Goal: Information Seeking & Learning: Learn about a topic

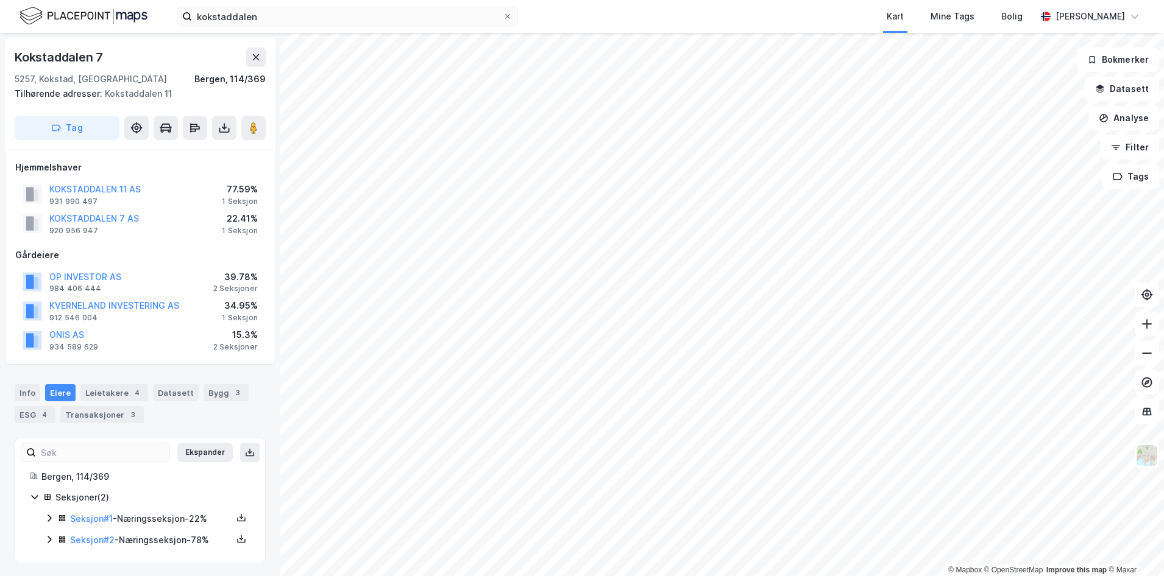
scroll to position [2, 0]
click at [55, 19] on img at bounding box center [83, 15] width 128 height 21
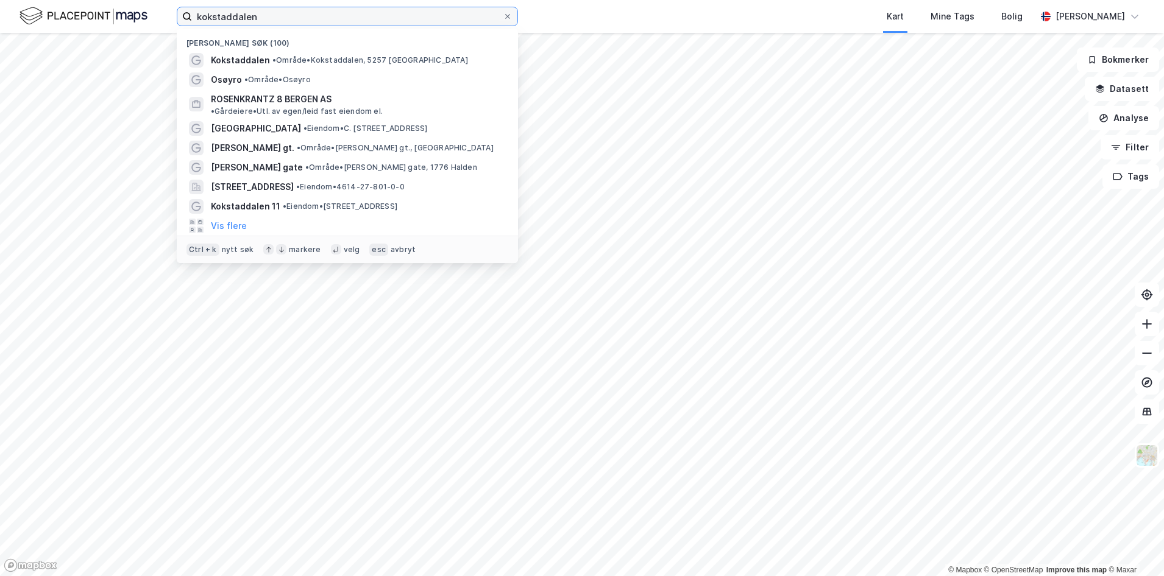
click at [239, 20] on input "kokstaddalen" at bounding box center [347, 16] width 311 height 18
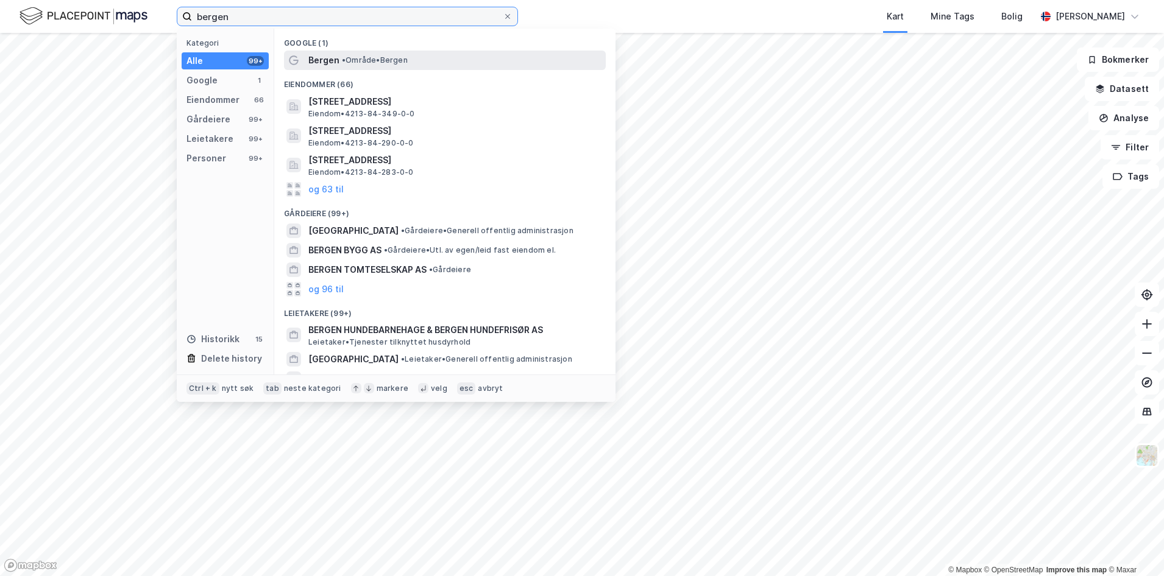
type input "bergen"
click at [336, 60] on span "Bergen" at bounding box center [323, 60] width 31 height 15
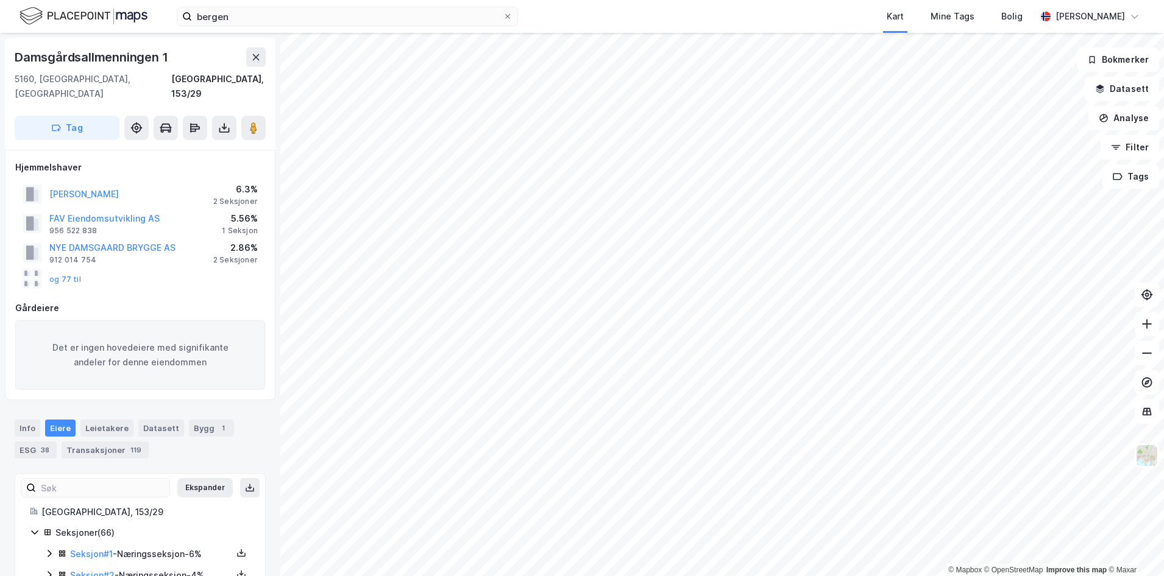
scroll to position [2, 0]
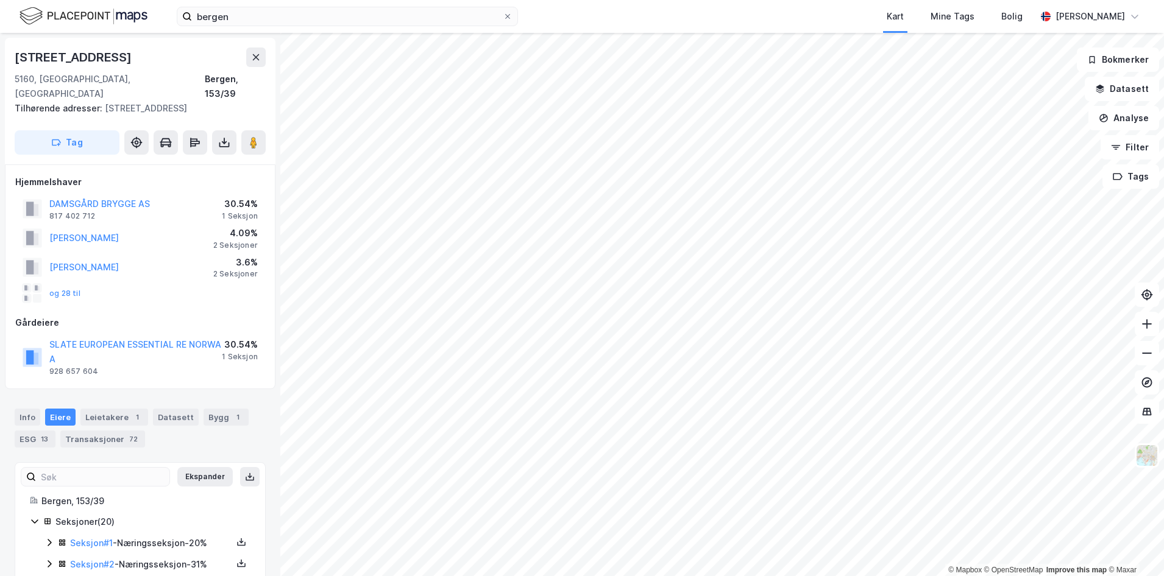
scroll to position [2, 0]
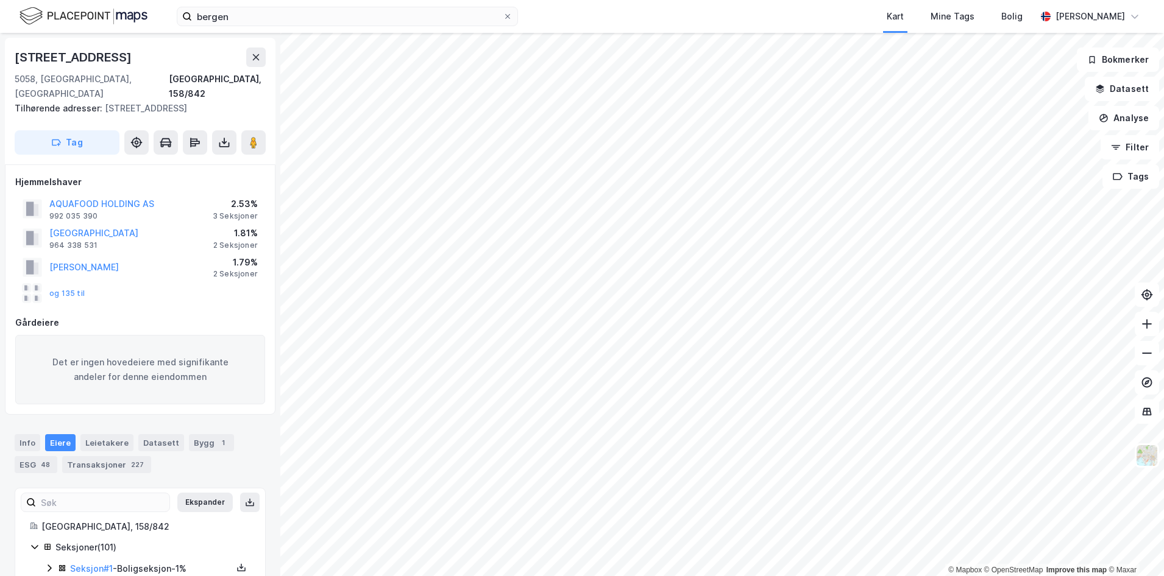
scroll to position [2, 0]
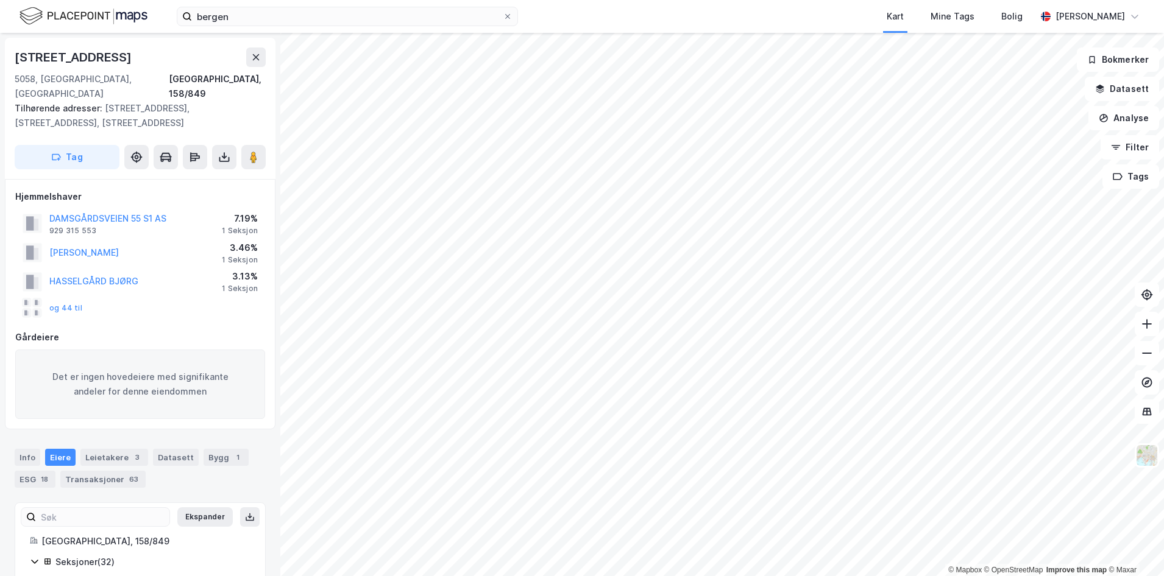
scroll to position [2, 0]
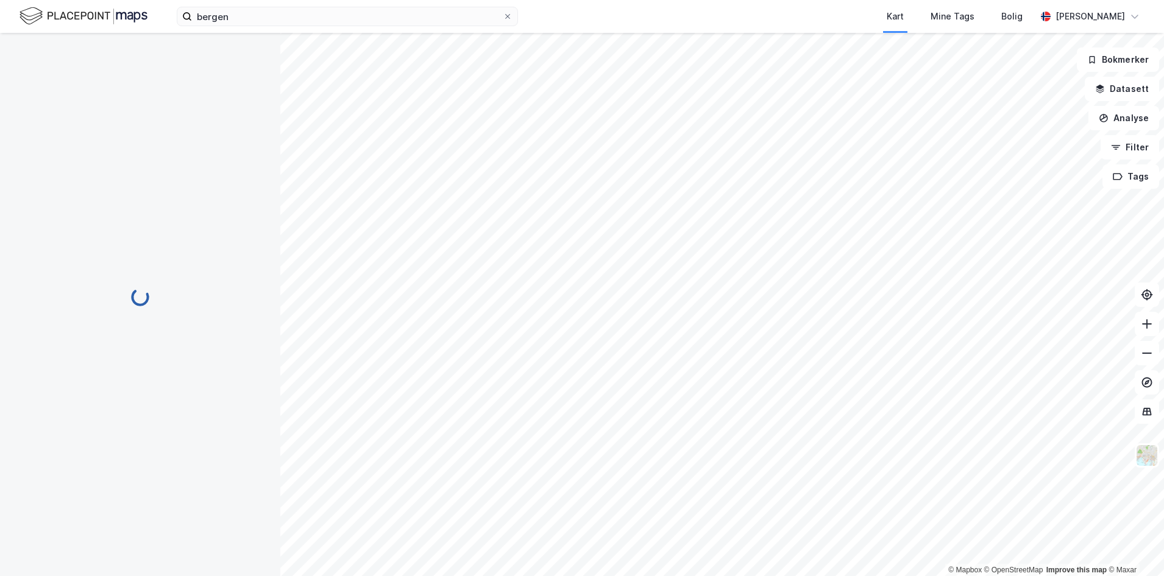
scroll to position [222, 0]
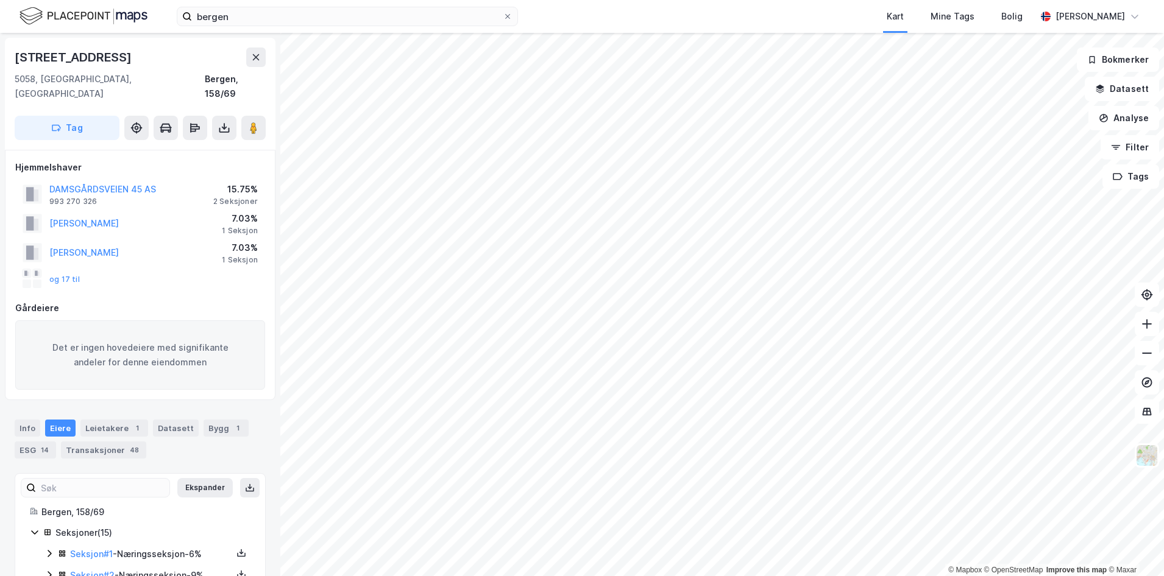
scroll to position [222, 0]
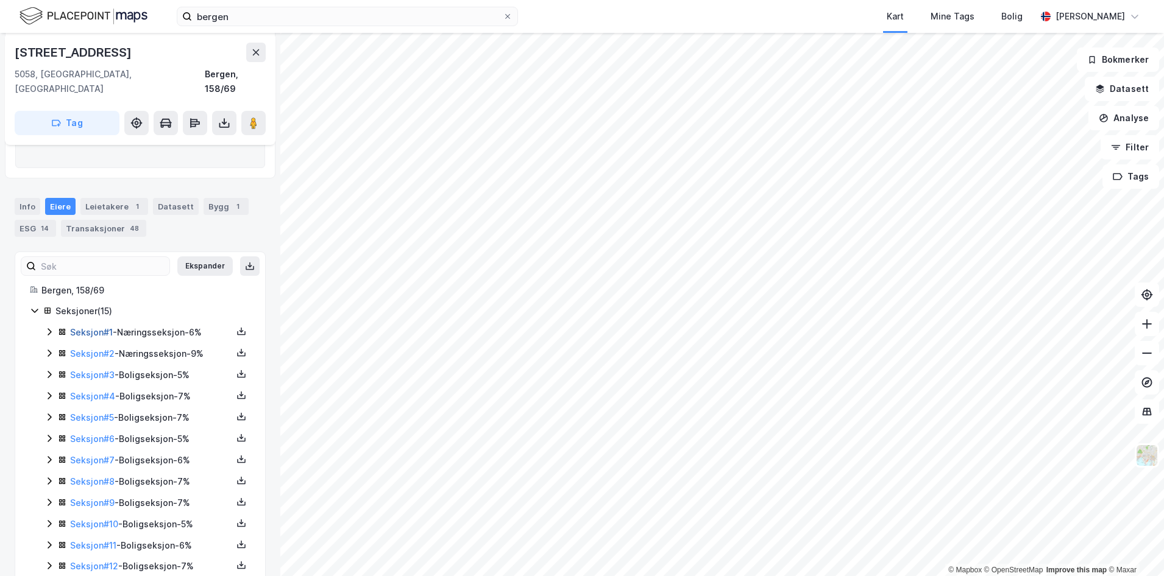
click at [110, 327] on link "Seksjon # 1" at bounding box center [91, 332] width 43 height 10
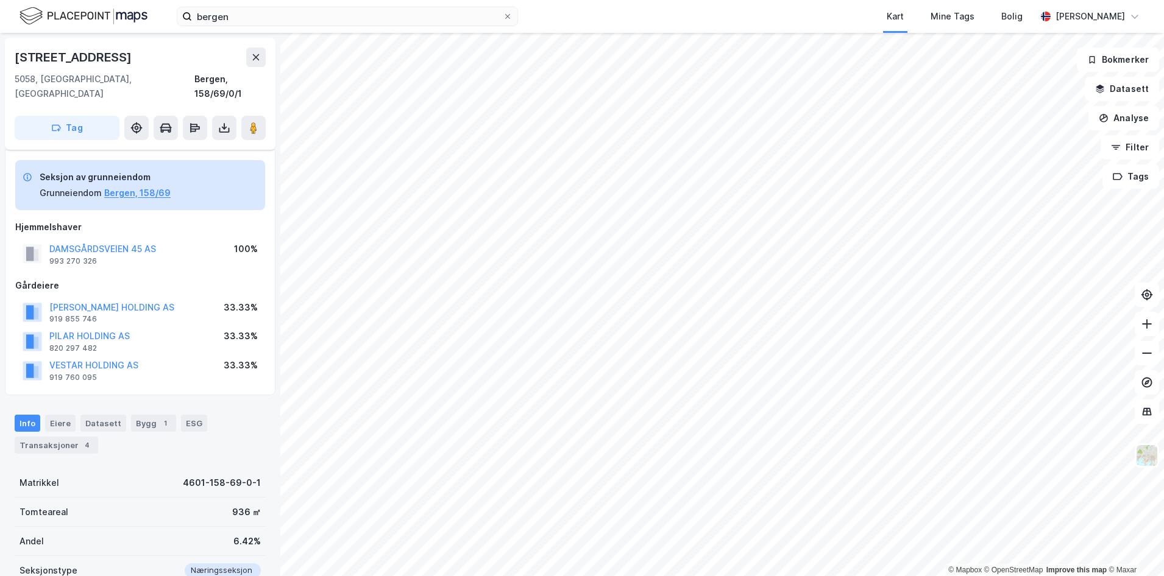
scroll to position [222, 0]
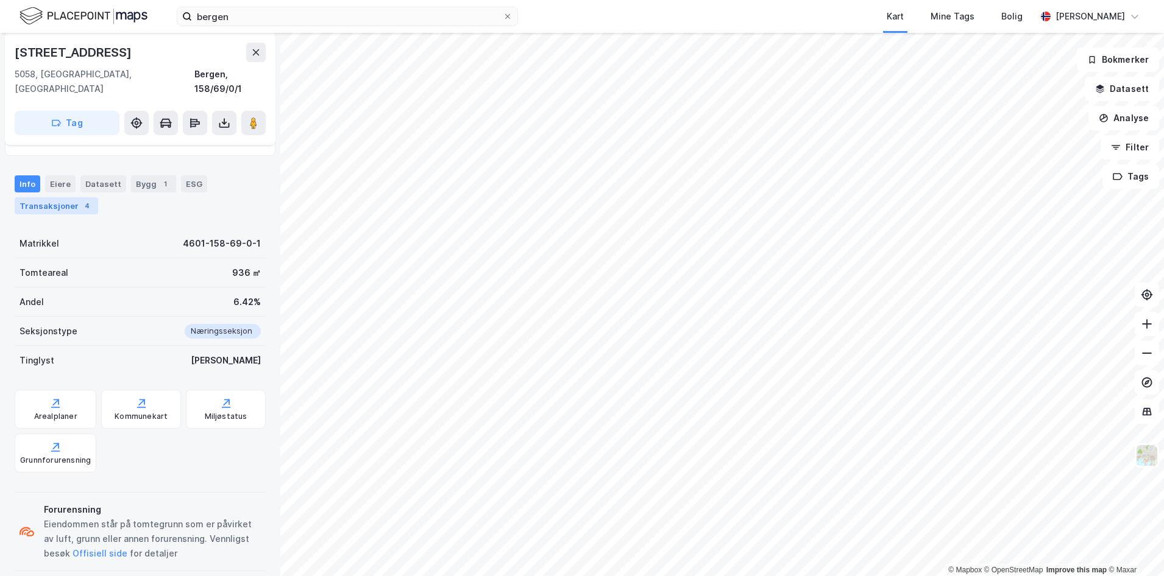
click at [43, 197] on div "Transaksjoner 4" at bounding box center [56, 205] width 83 height 17
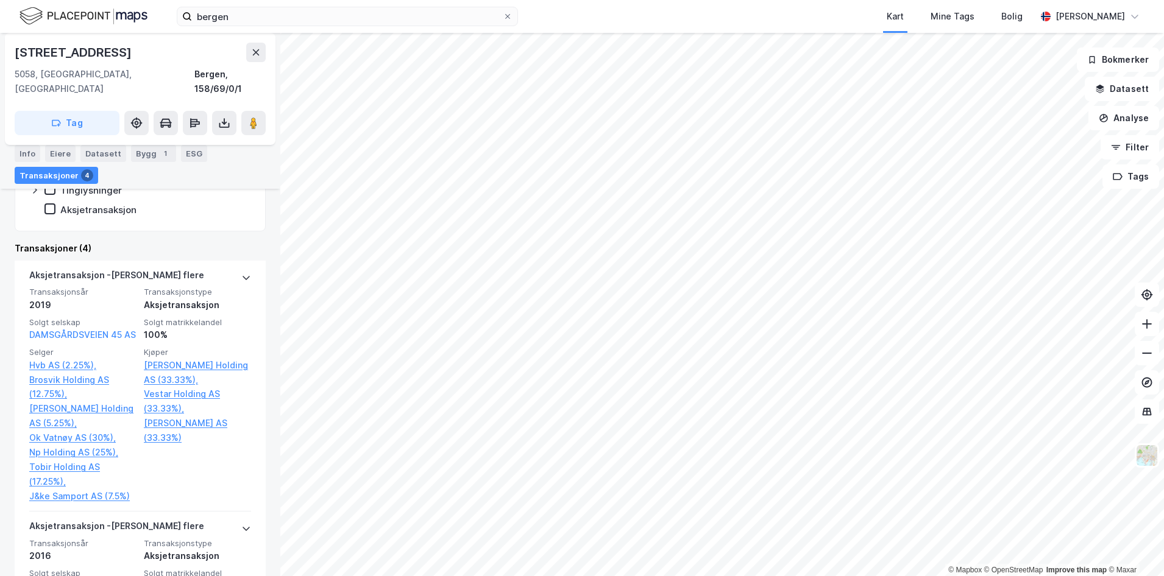
scroll to position [461, 0]
click at [383, 0] on html "bergen Kart Mine Tags Bolig [PERSON_NAME] © Mapbox © OpenStreetMap Improve this…" at bounding box center [582, 288] width 1164 height 576
click at [483, 0] on html "bergen Kart Mine Tags Bolig [PERSON_NAME] © Mapbox © OpenStreetMap Improve this…" at bounding box center [582, 288] width 1164 height 576
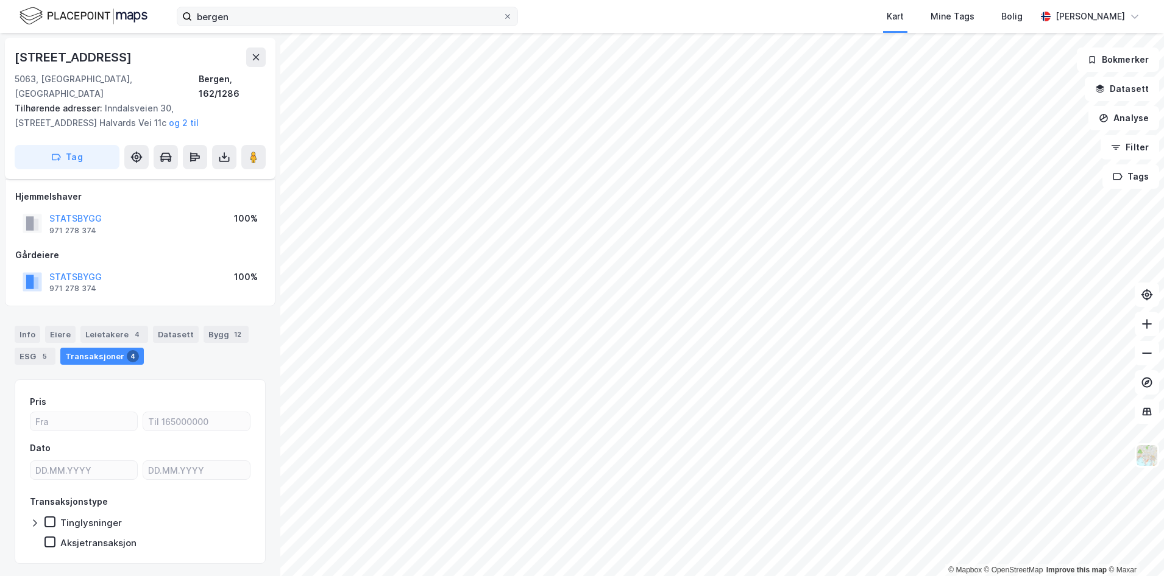
scroll to position [17, 0]
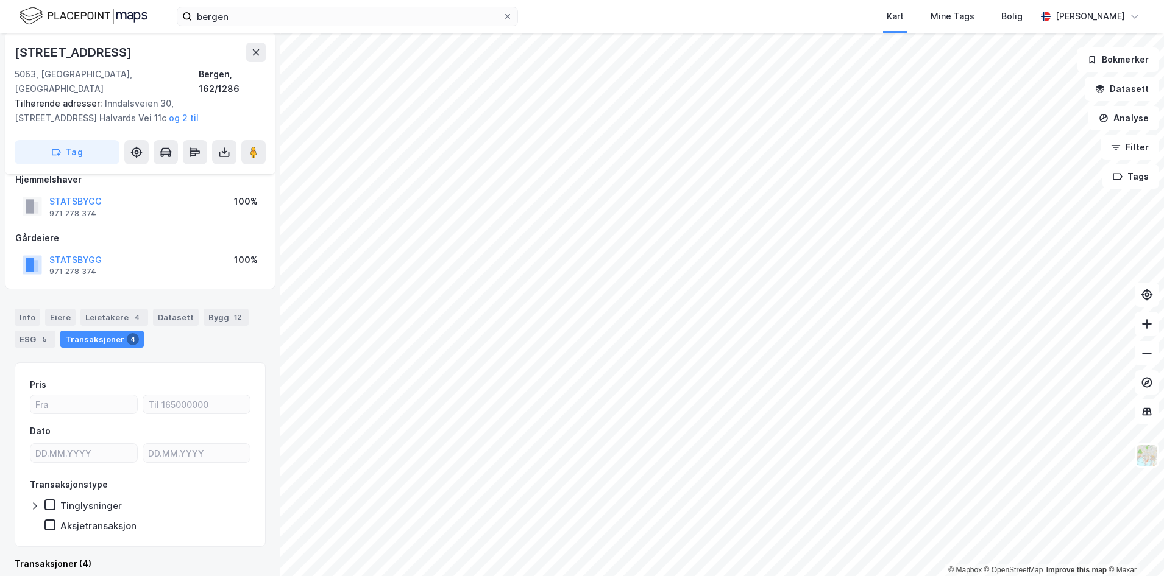
click at [516, 0] on html "bergen Kart Mine Tags Bolig [PERSON_NAME] © Mapbox © OpenStreetMap Improve this…" at bounding box center [582, 288] width 1164 height 576
click at [704, 0] on html "bergen Kart Mine Tags Bolig [PERSON_NAME] © Mapbox © OpenStreetMap Improve this…" at bounding box center [582, 288] width 1164 height 576
click at [714, 0] on html "bergen Kart Mine Tags Bolig [PERSON_NAME] © Mapbox © OpenStreetMap Improve this…" at bounding box center [582, 288] width 1164 height 576
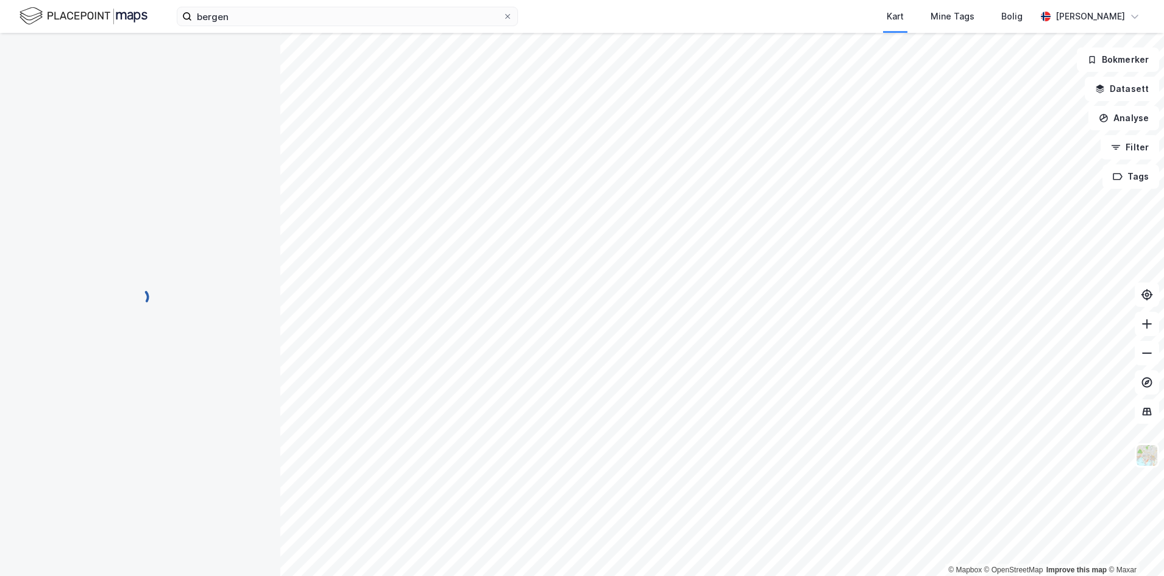
scroll to position [12, 0]
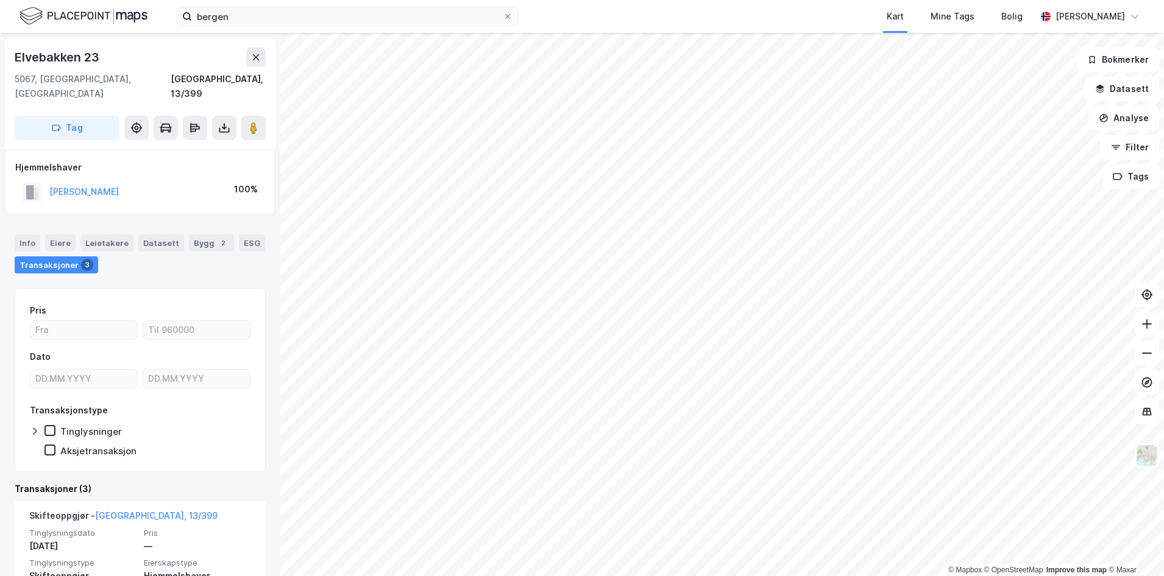
click at [795, 576] on html "bergen Kart Mine Tags Bolig [PERSON_NAME] © Mapbox © OpenStreetMap Improve this…" at bounding box center [582, 288] width 1164 height 576
click at [23, 235] on div "Info" at bounding box center [28, 243] width 26 height 17
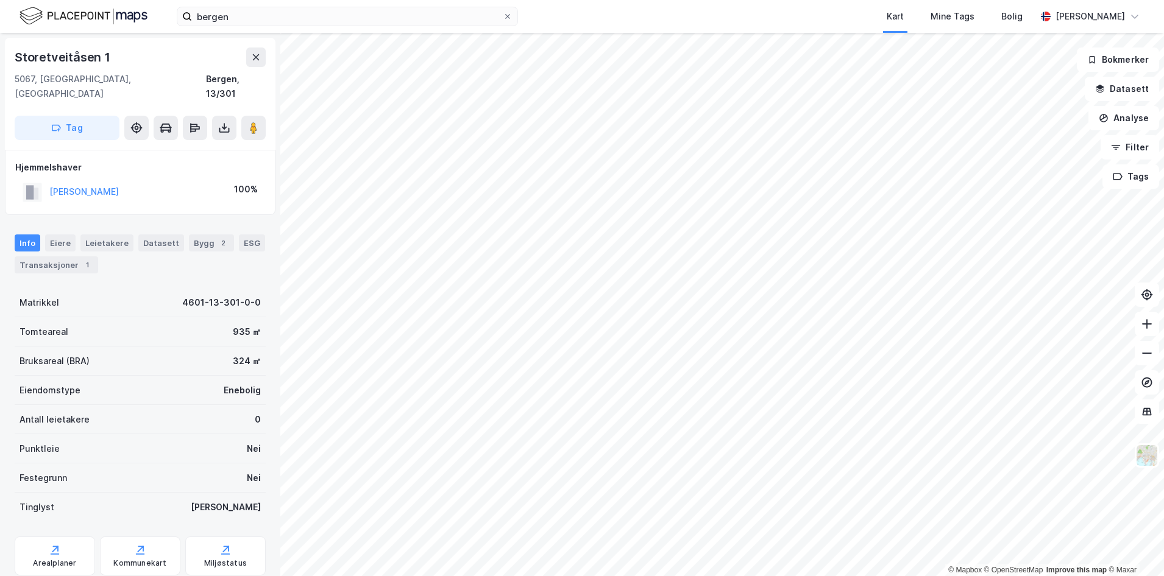
click at [90, 12] on img at bounding box center [83, 15] width 128 height 21
